Goal: Contribute content: Contribute content

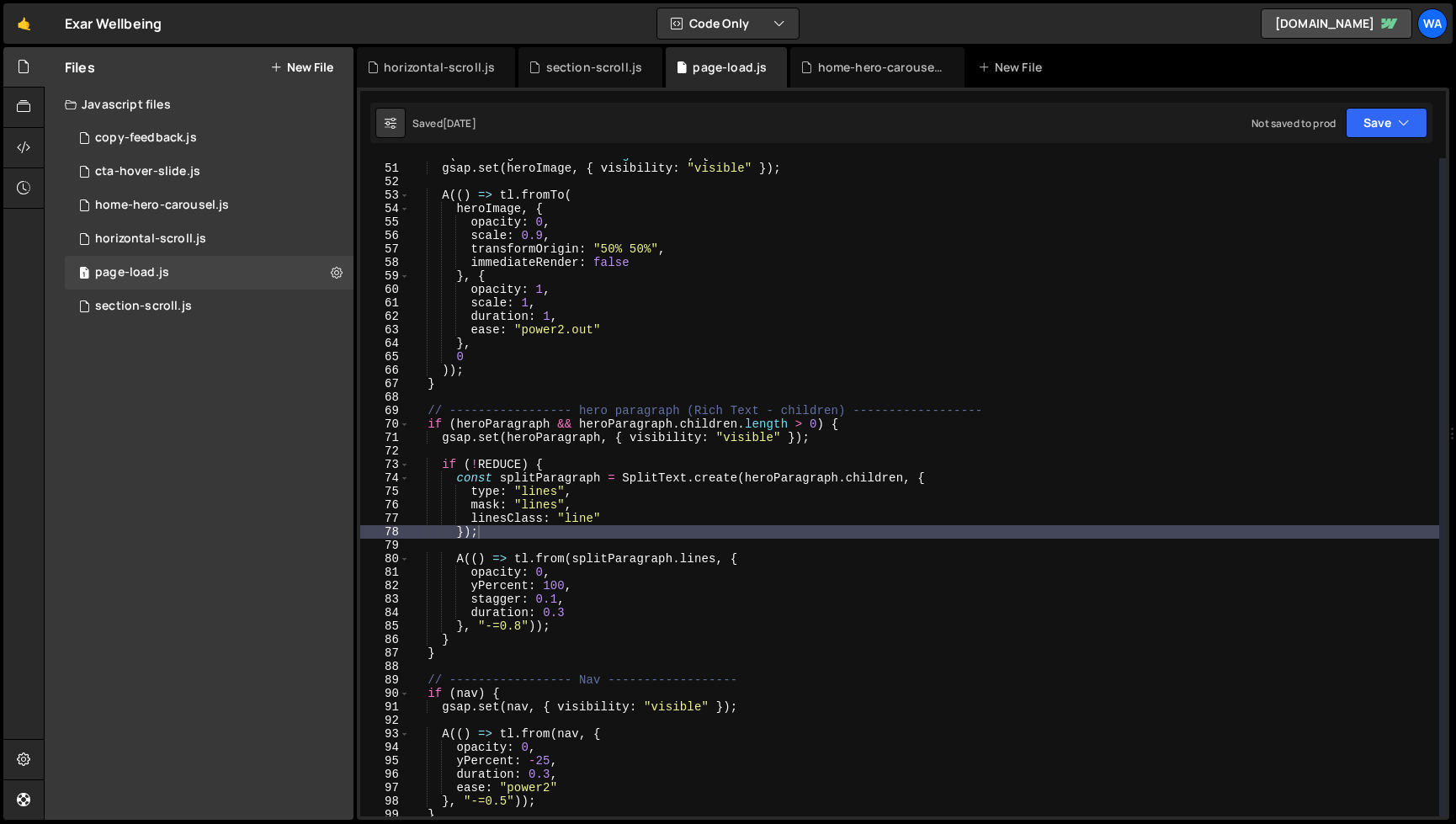
scroll to position [396, 0]
click at [1009, 75] on div "New File" at bounding box center [1013, 68] width 70 height 17
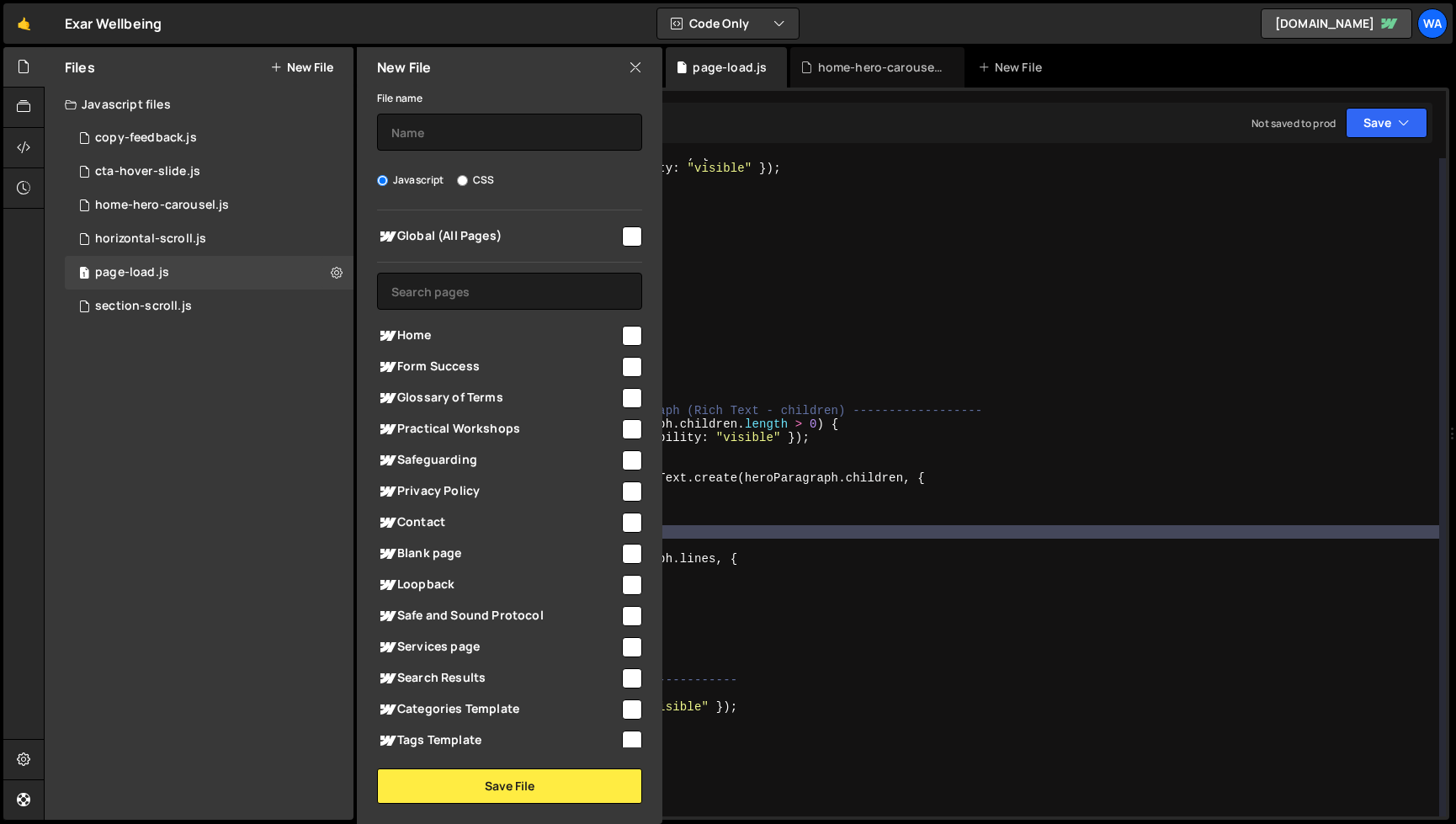
click at [622, 231] on input "checkbox" at bounding box center [632, 237] width 20 height 20
click at [628, 237] on input "checkbox" at bounding box center [632, 237] width 20 height 20
checkbox input "false"
click at [623, 338] on input "checkbox" at bounding box center [632, 336] width 20 height 20
checkbox input "true"
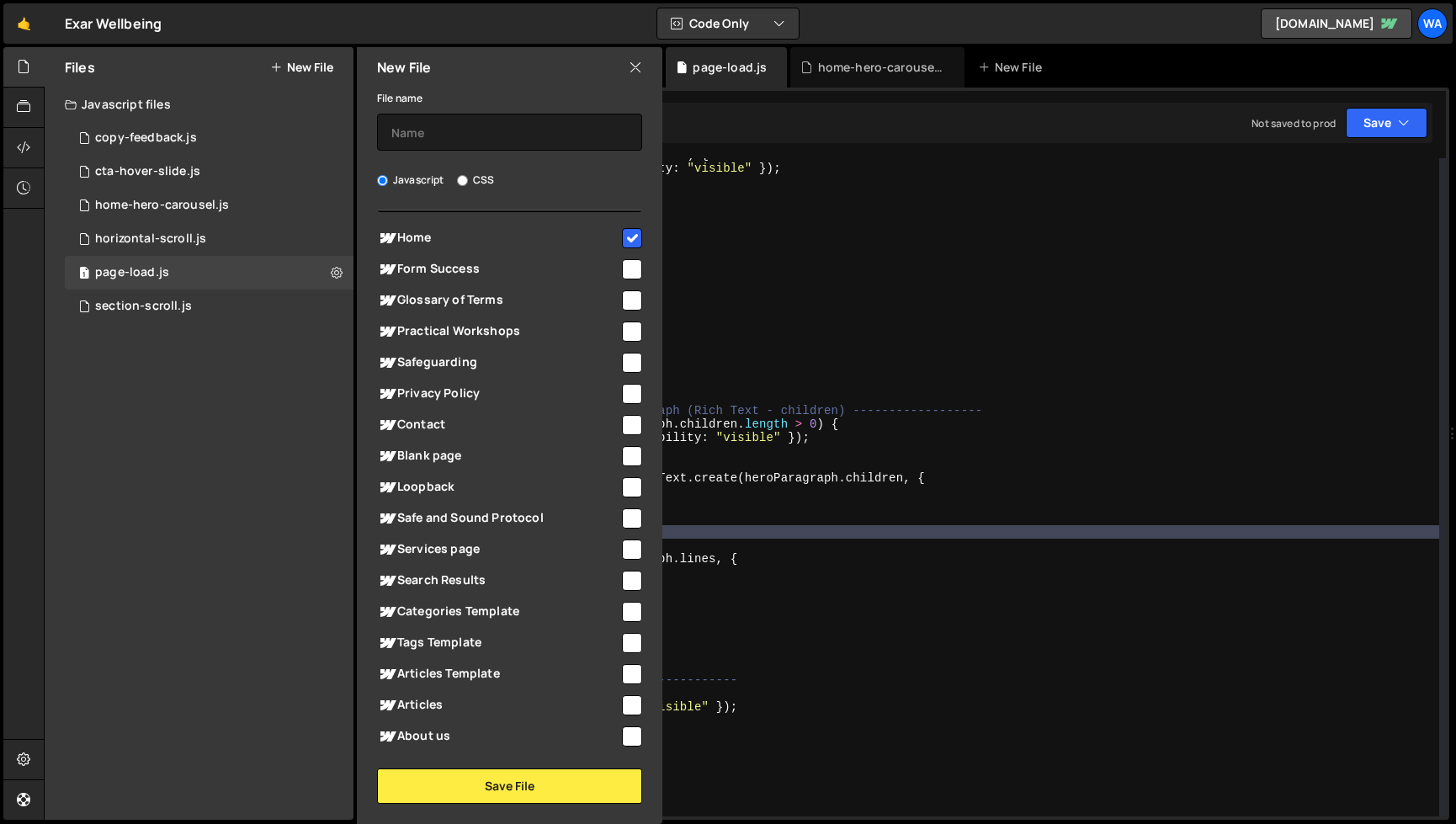
scroll to position [108, 0]
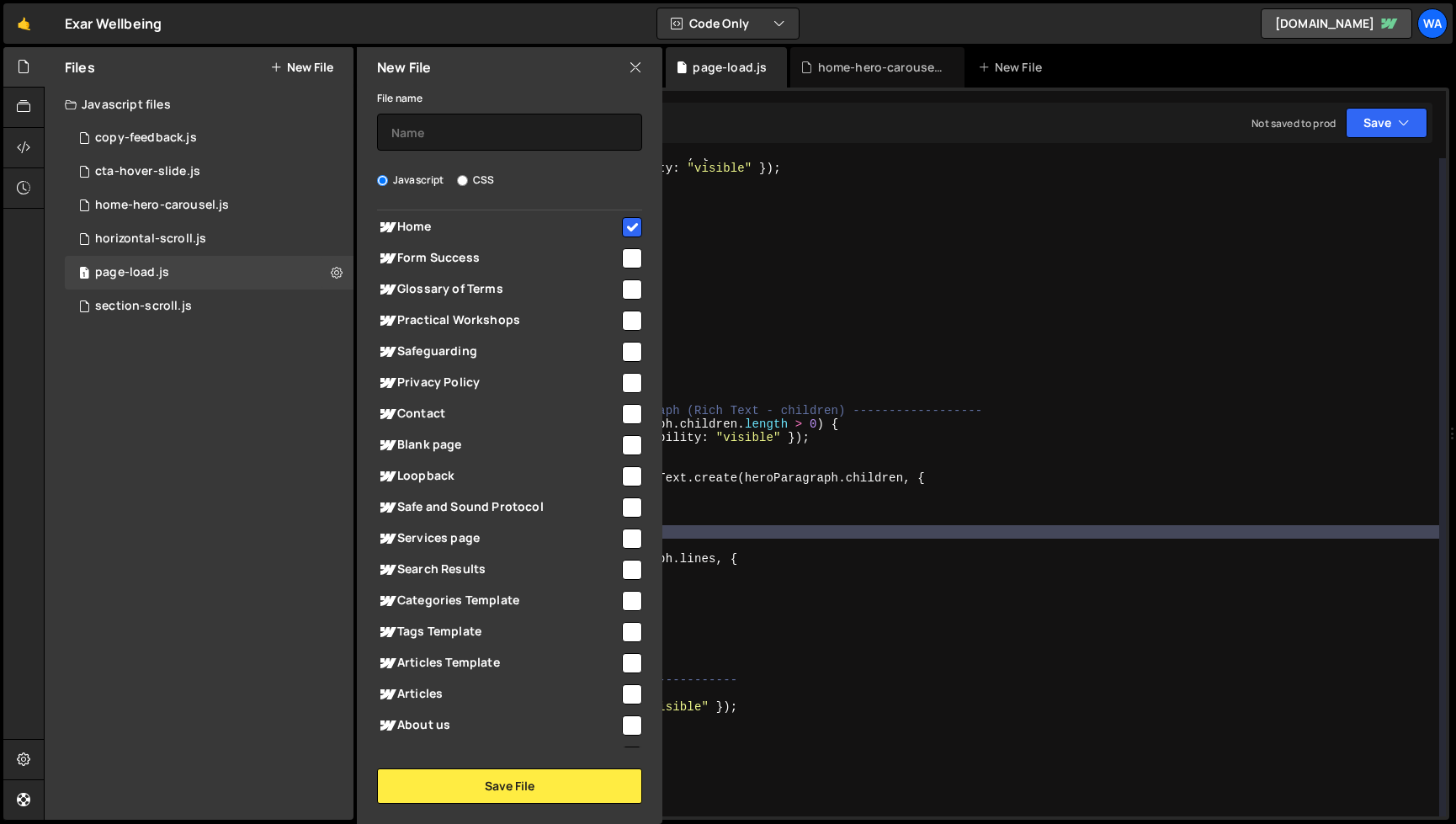
click at [622, 598] on input "checkbox" at bounding box center [632, 601] width 20 height 20
checkbox input "true"
click at [625, 666] on input "checkbox" at bounding box center [632, 663] width 20 height 20
checkbox input "true"
click at [623, 689] on input "checkbox" at bounding box center [632, 695] width 20 height 20
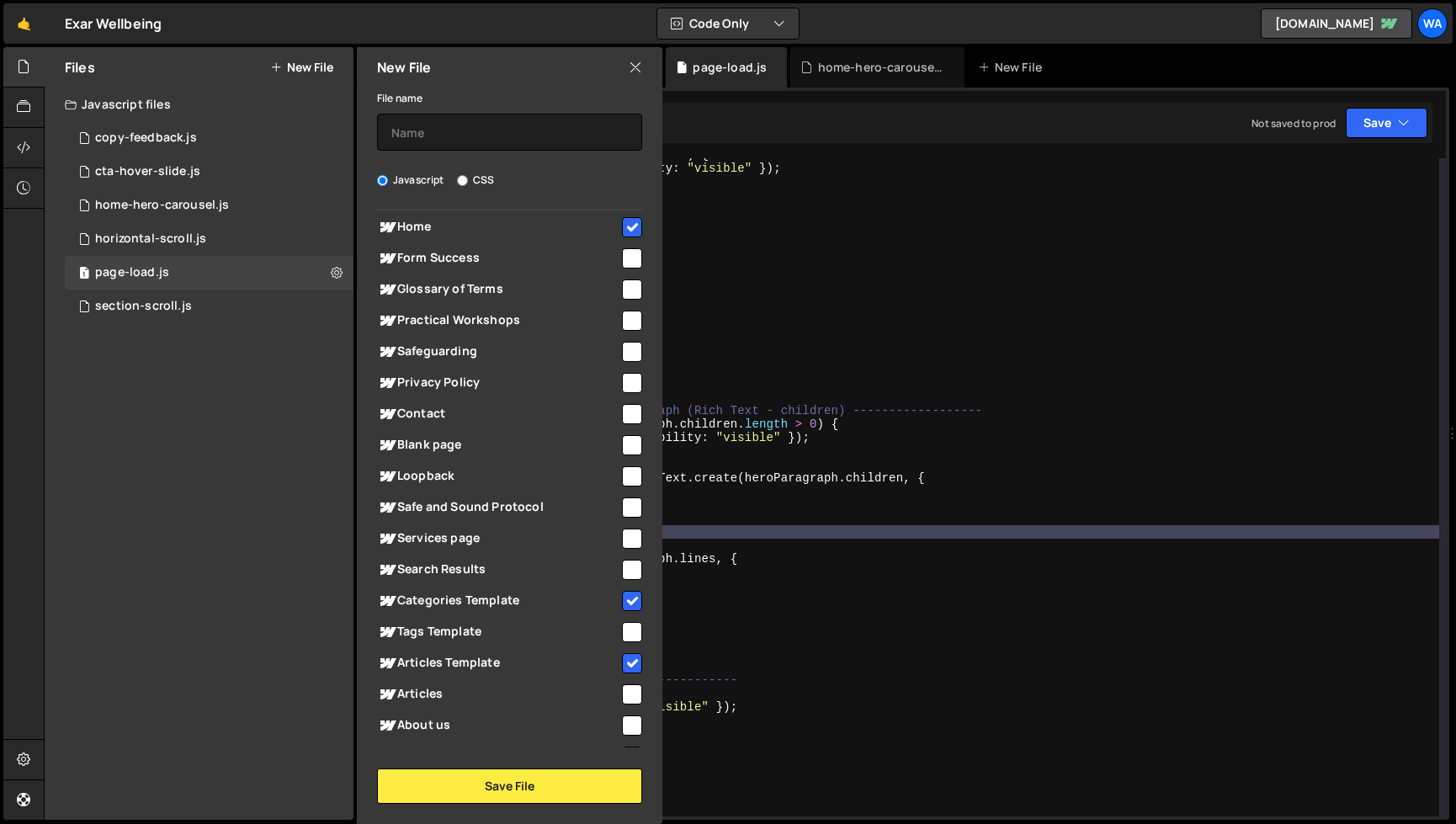
checkbox input "true"
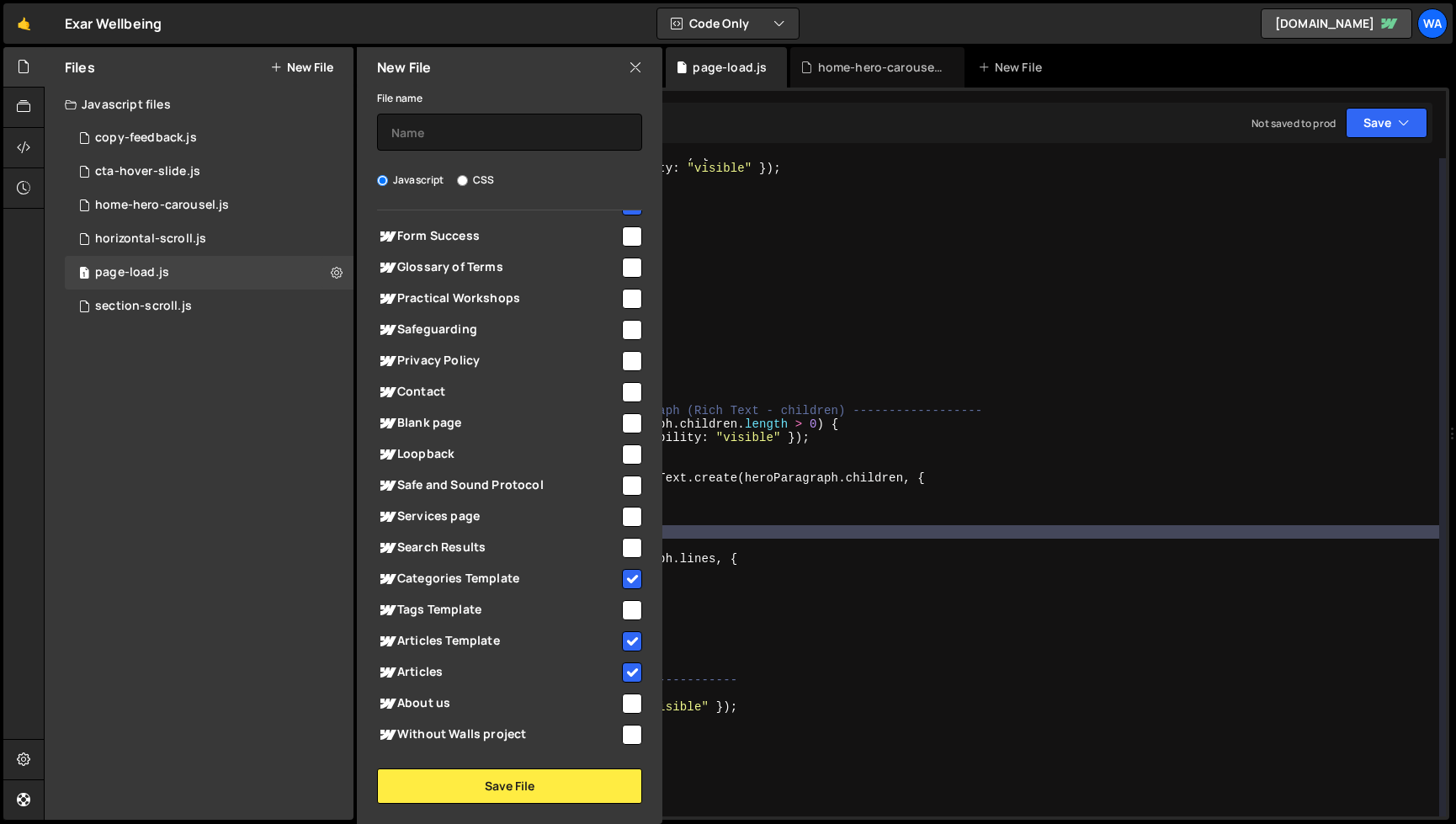
click at [627, 517] on input "checkbox" at bounding box center [632, 517] width 20 height 20
checkbox input "true"
click at [539, 788] on button "Save File" at bounding box center [509, 786] width 265 height 35
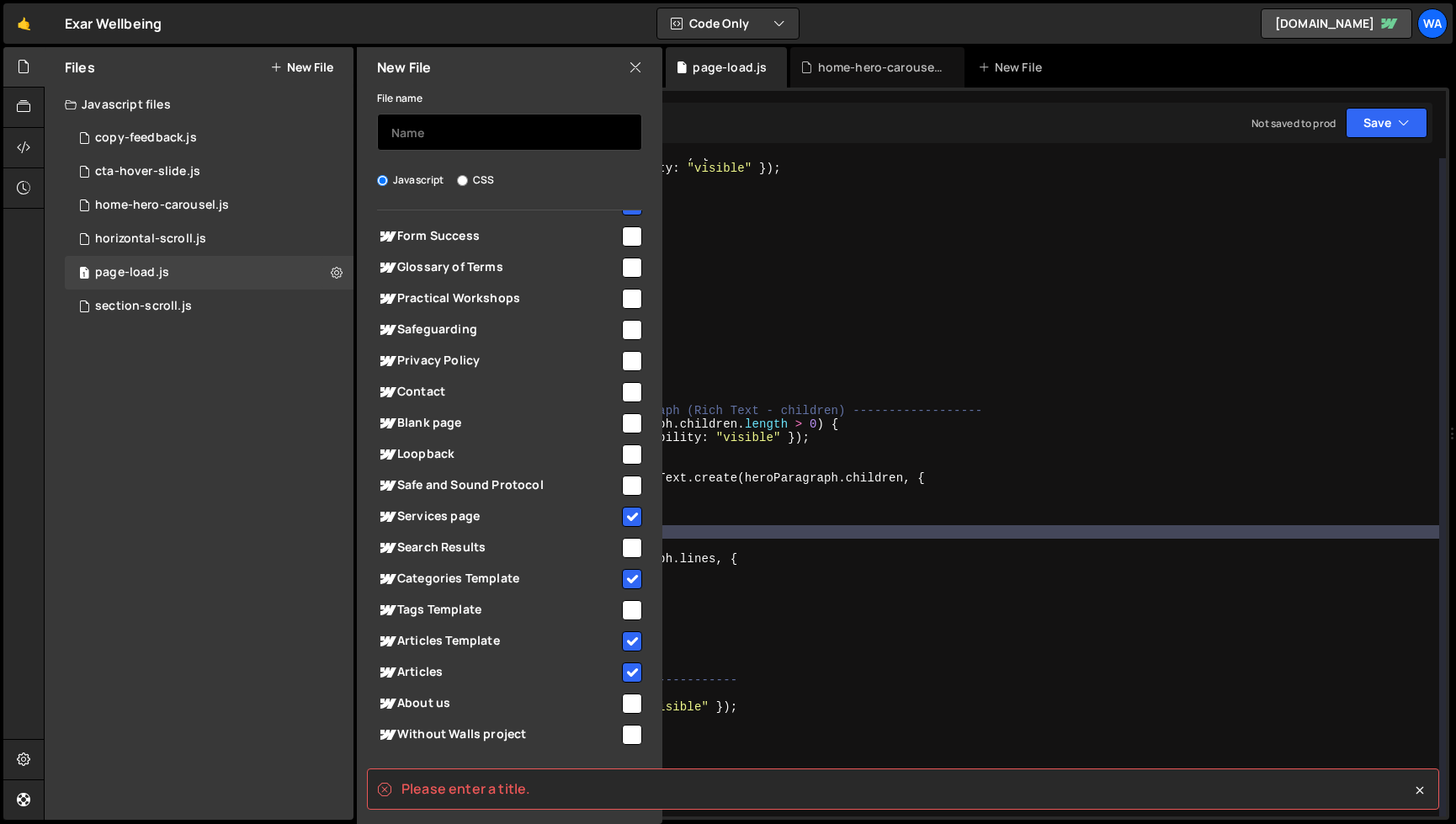
click at [445, 137] on input "text" at bounding box center [509, 132] width 265 height 37
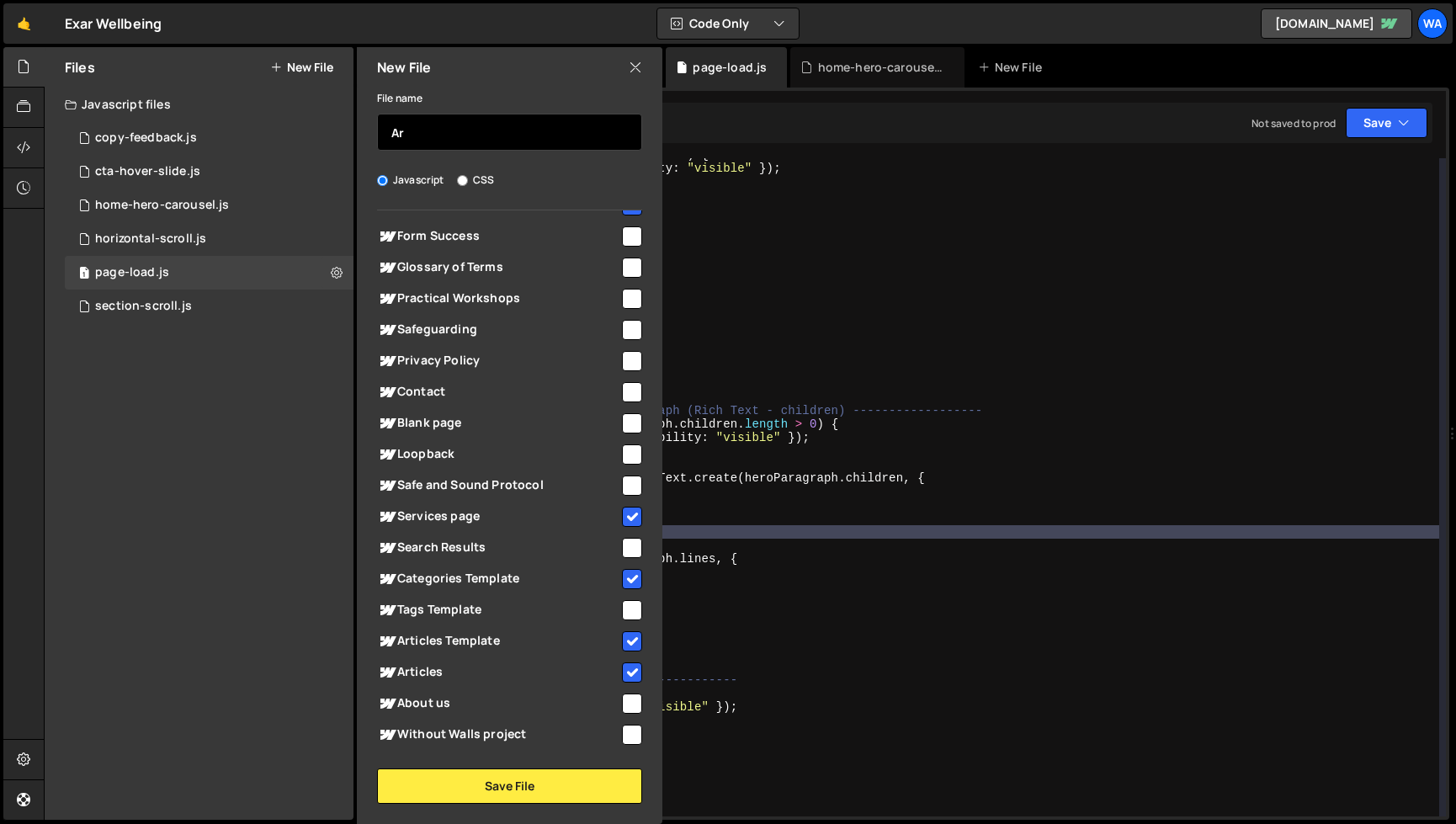
type input "A"
type input "aria-for-read-more-links"
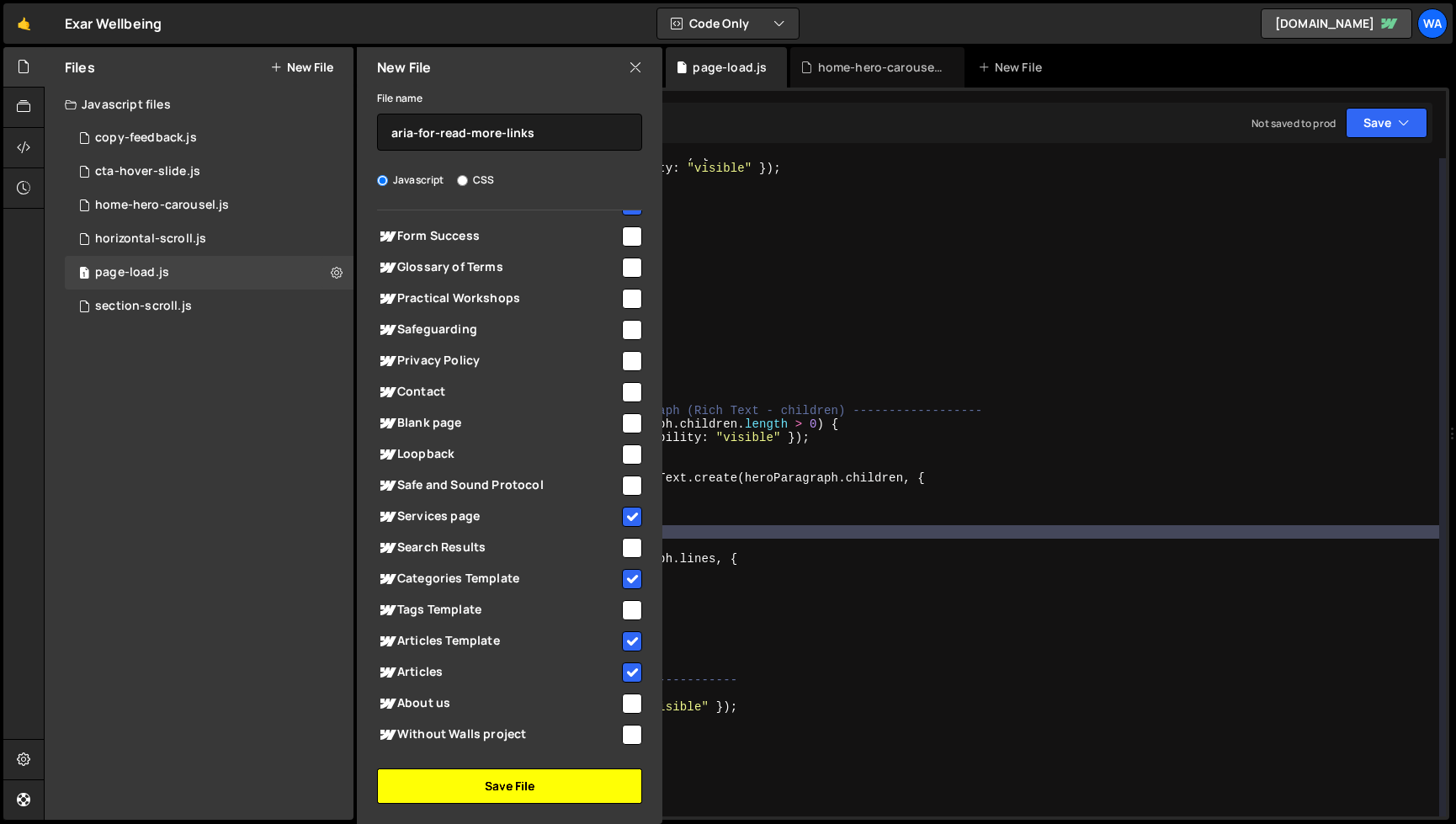
click at [535, 782] on button "Save File" at bounding box center [509, 786] width 265 height 35
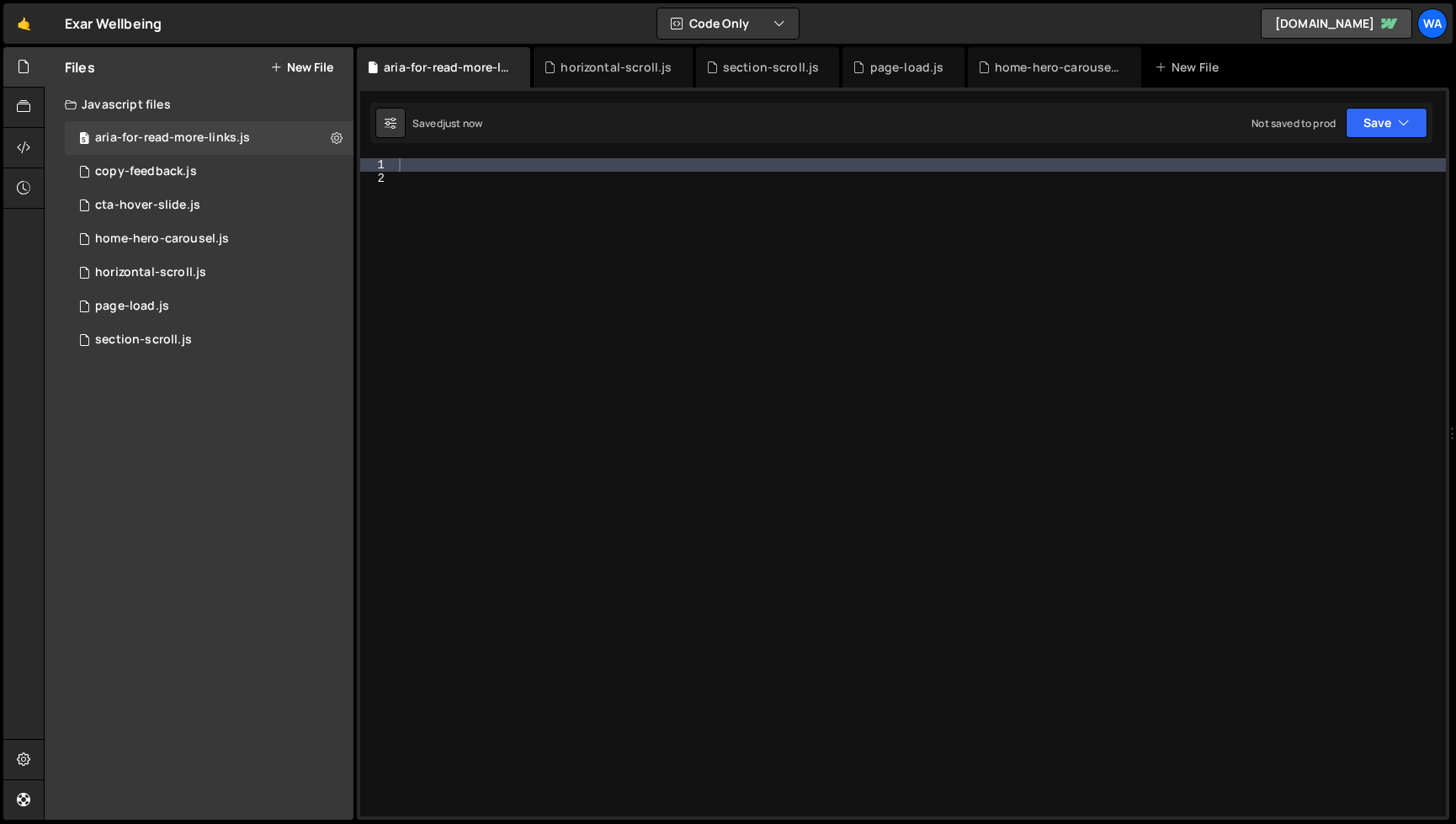
scroll to position [0, 0]
click at [436, 171] on div at bounding box center [921, 500] width 1050 height 685
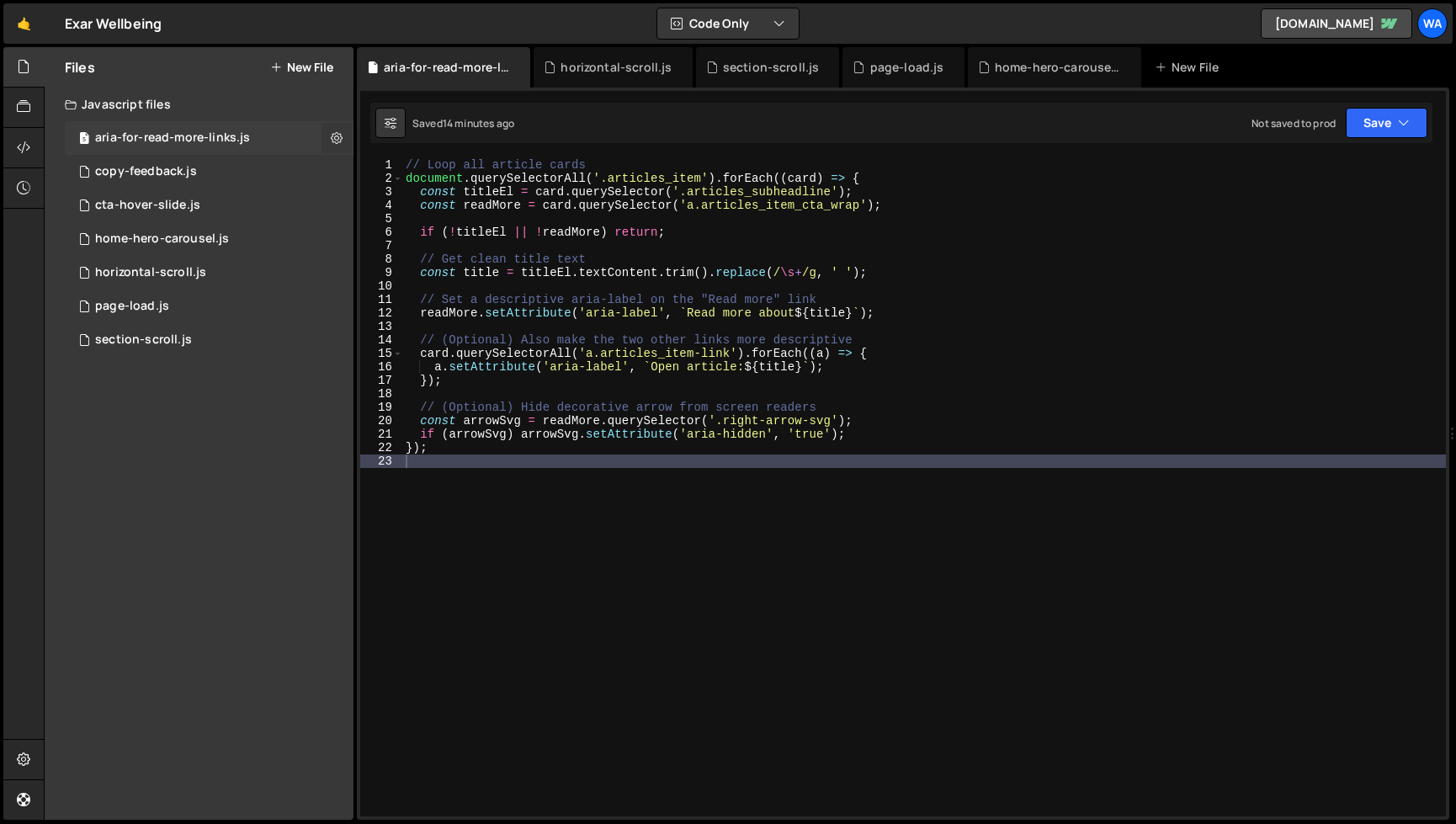
click at [335, 139] on icon at bounding box center [336, 137] width 12 height 16
type input "aria-for-read-more-links"
radio input "true"
checkbox input "true"
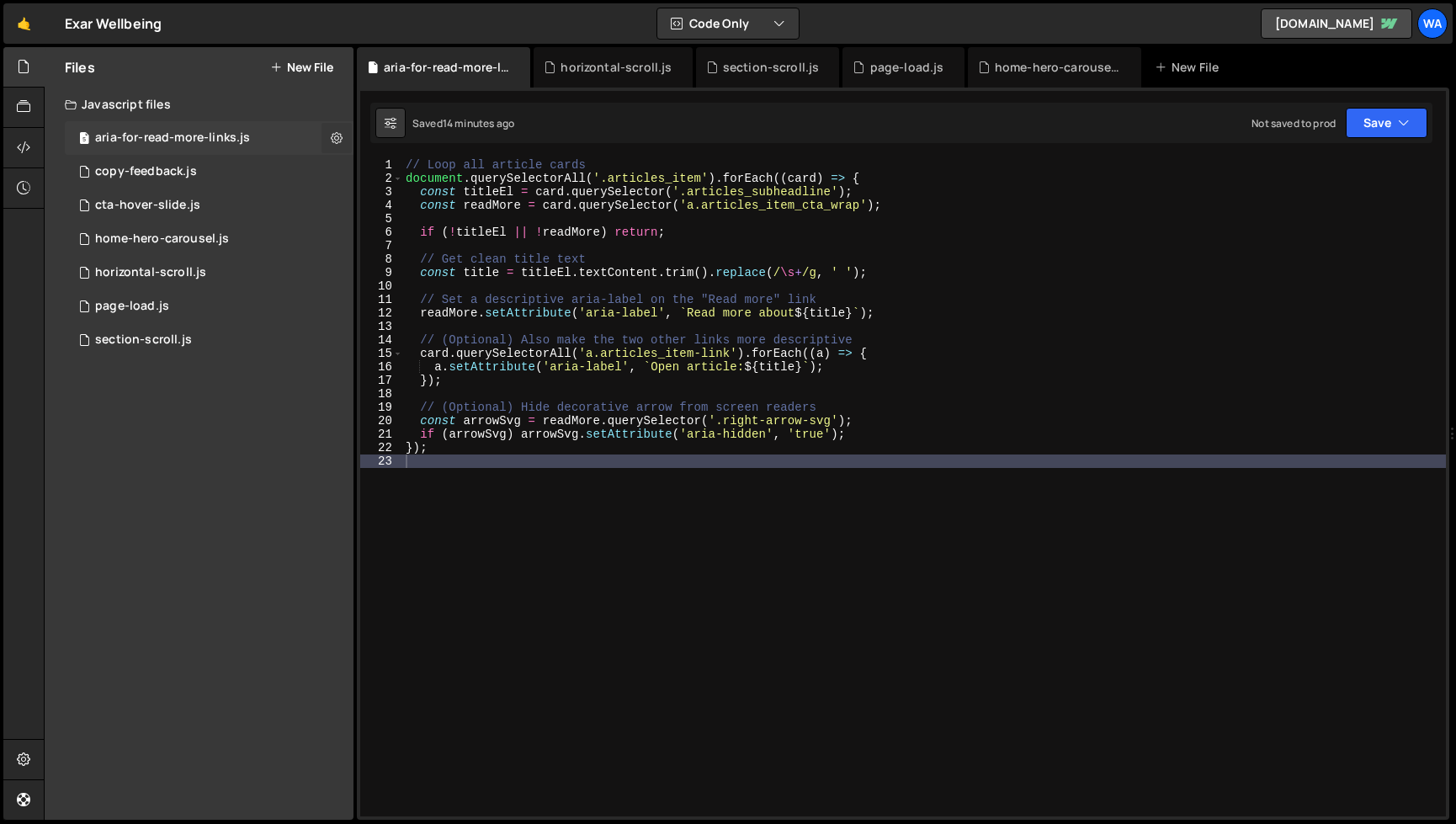
checkbox input "true"
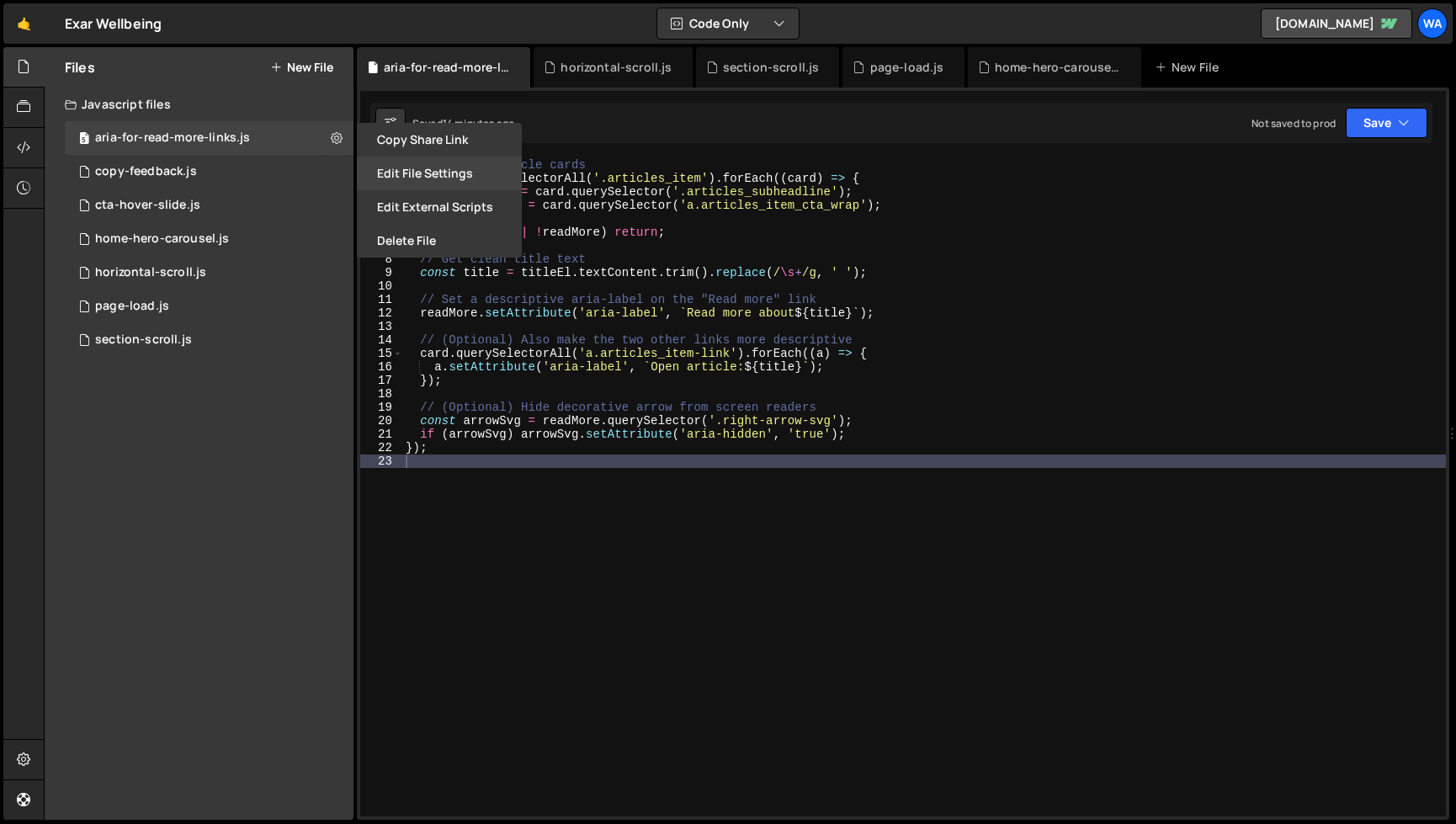
click at [409, 170] on button "Edit File Settings" at bounding box center [439, 173] width 165 height 33
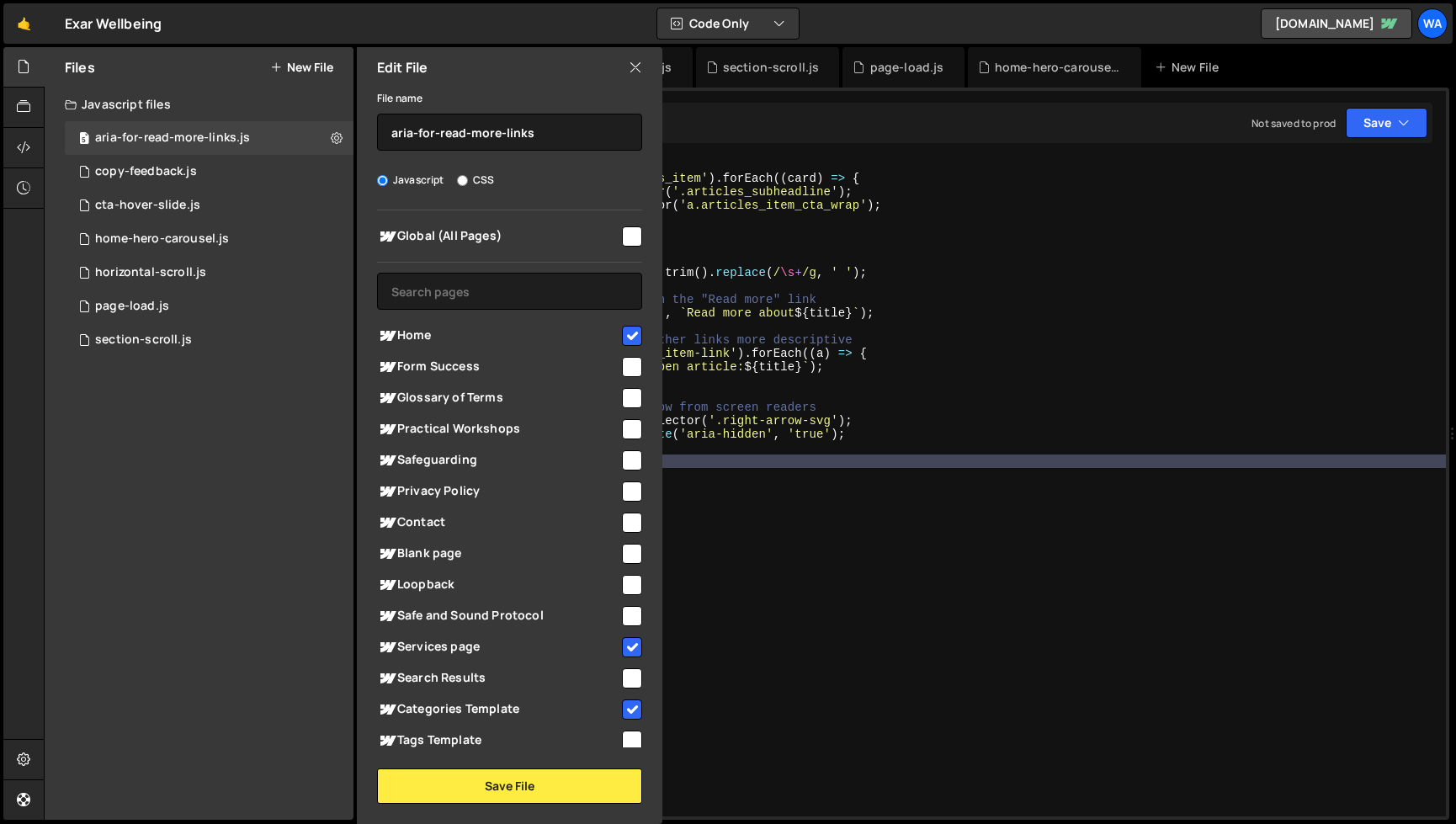
click at [898, 369] on div "// Loop all article cards document . querySelectorAll ( '.articles_item' ) . fo…" at bounding box center [924, 500] width 1044 height 685
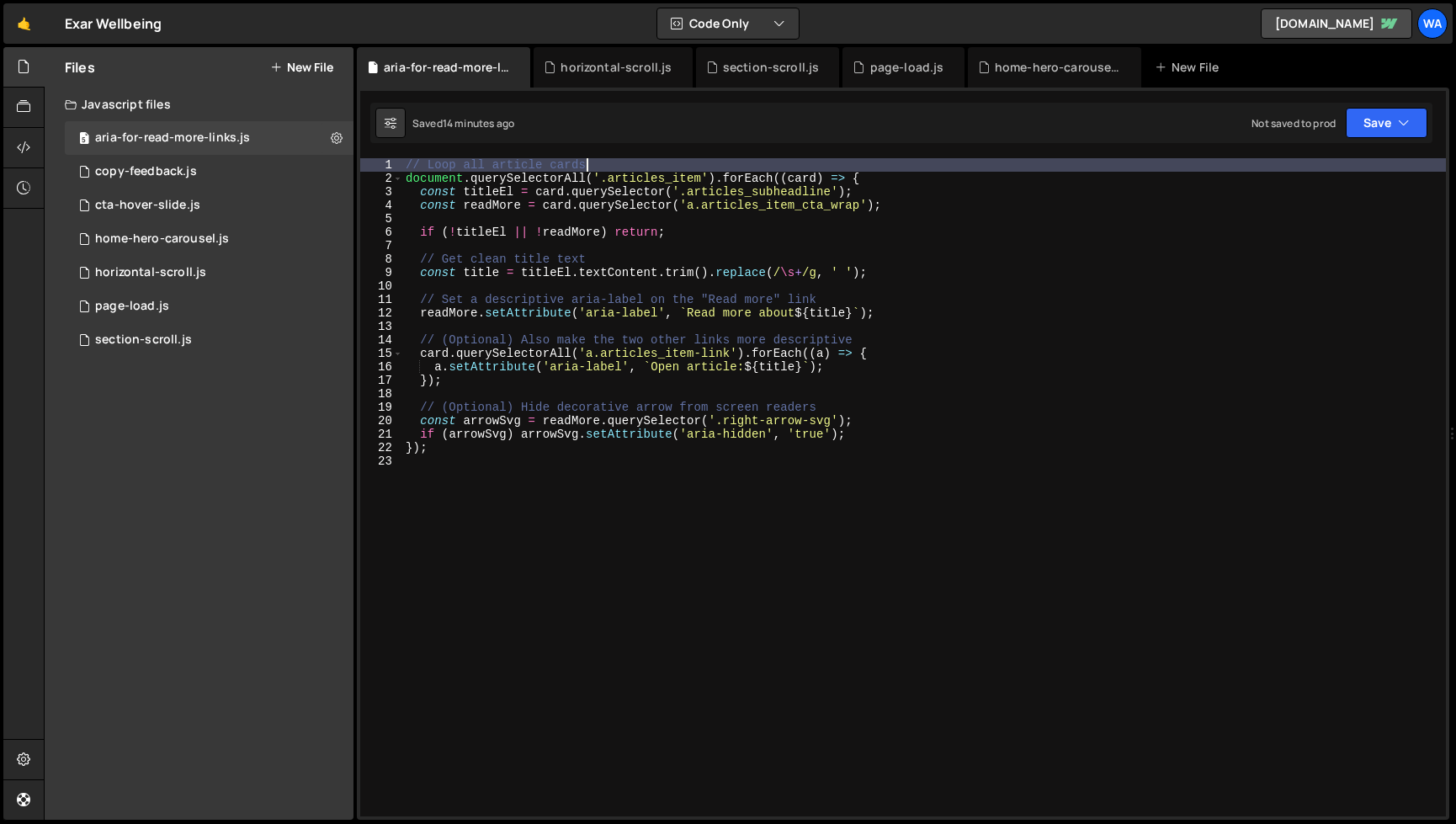
click at [617, 165] on div "// Loop all article cards document . querySelectorAll ( '.articles_item' ) . fo…" at bounding box center [924, 500] width 1044 height 685
type textarea "// Loop all article cards"
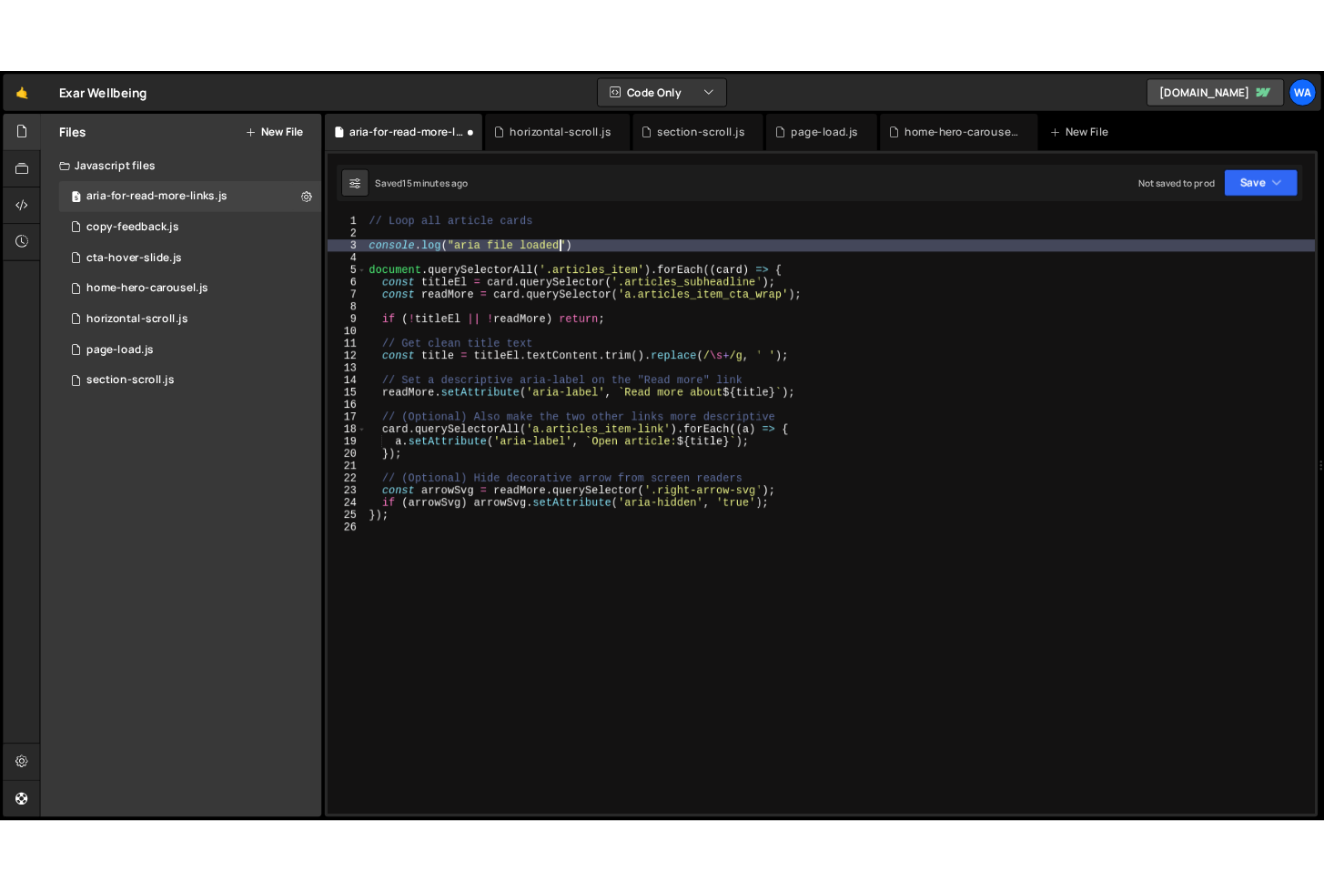
scroll to position [0, 15]
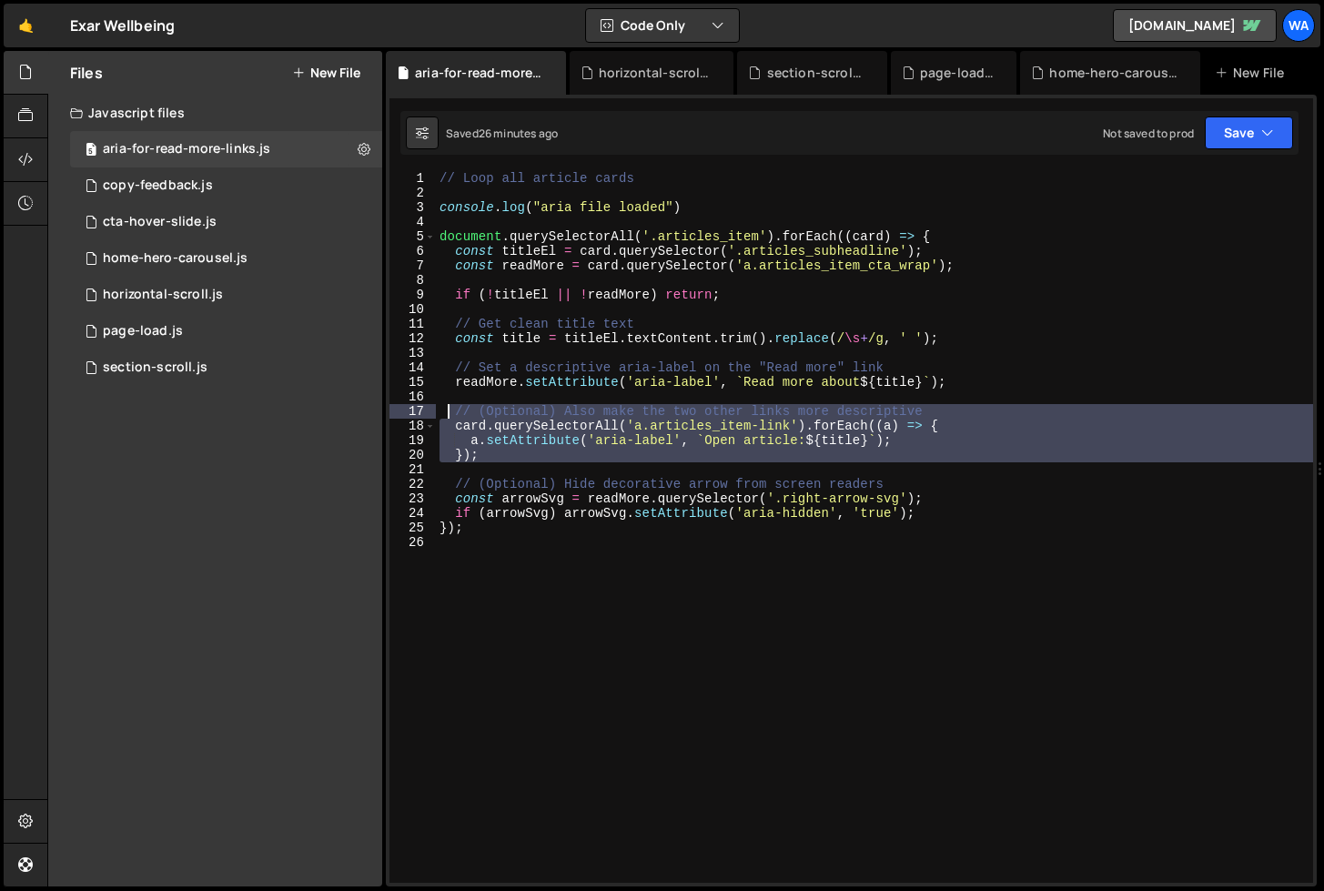
drag, startPoint x: 502, startPoint y: 467, endPoint x: 446, endPoint y: 412, distance: 77.9
click at [446, 412] on div "// Loop all article cards console . log ( "aria file loaded" ) document . query…" at bounding box center [874, 541] width 877 height 741
type textarea "// (Optional) Also make the two other links more descriptive card.querySelector…"
click at [566, 463] on div "// Loop all article cards console . log ( "aria file loaded" ) document . query…" at bounding box center [874, 527] width 877 height 712
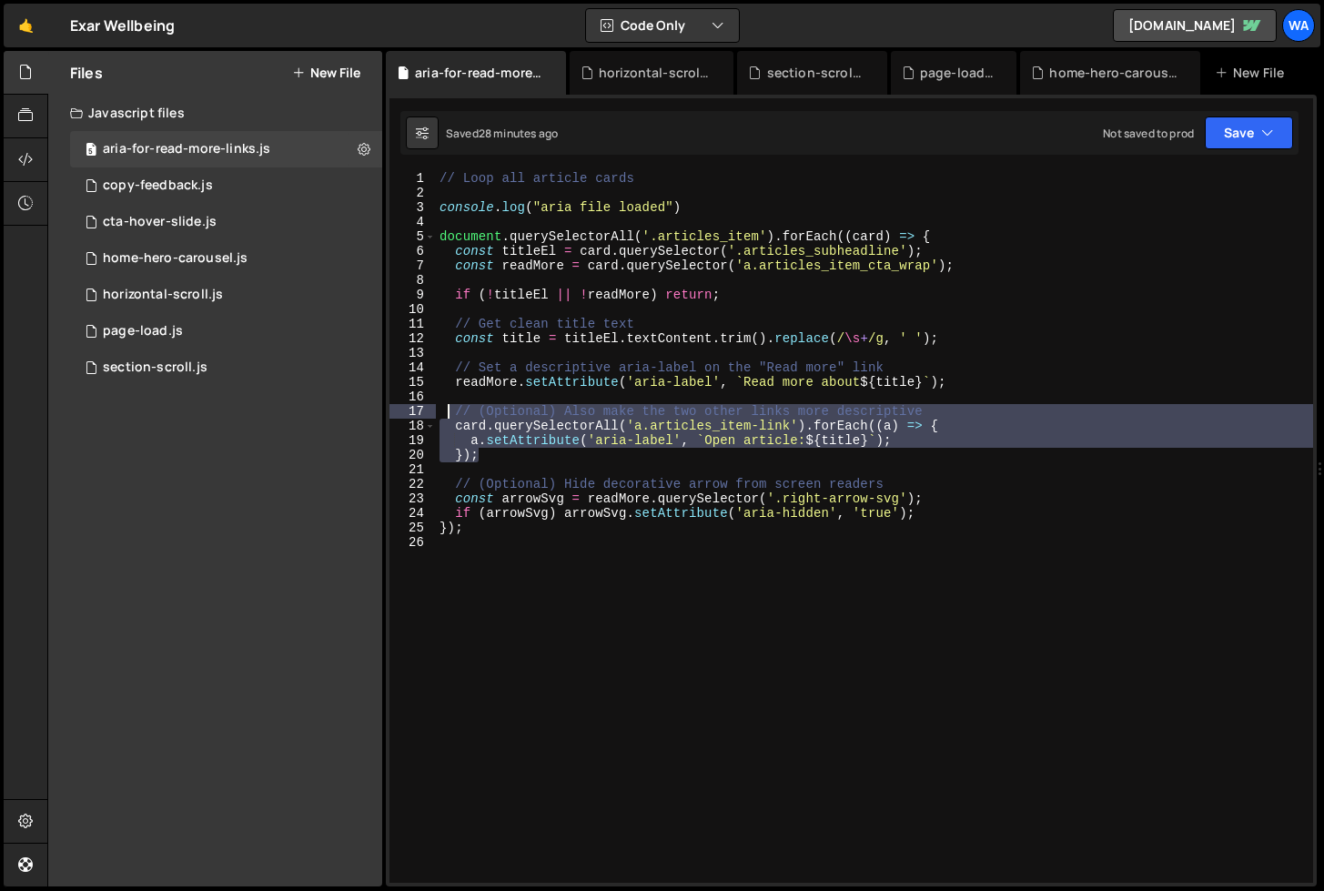
drag, startPoint x: 481, startPoint y: 459, endPoint x: 444, endPoint y: 410, distance: 61.2
click at [444, 410] on div "// Loop all article cards console . log ( "aria file loaded" ) document . query…" at bounding box center [874, 541] width 877 height 741
type textarea "// (Optional) Also make the two other links more descriptive card.querySelector…"
